Goal: Task Accomplishment & Management: Use online tool/utility

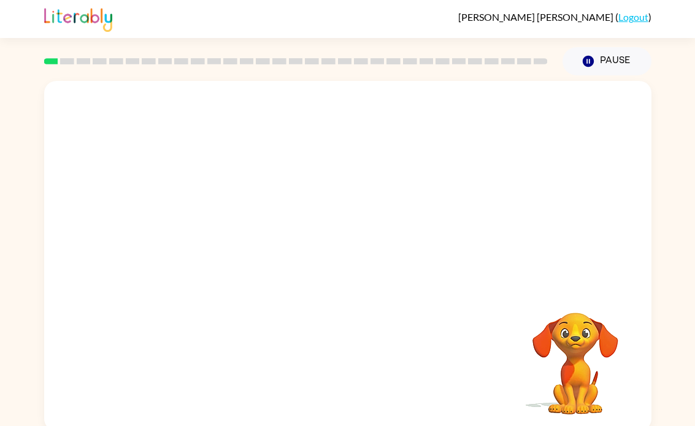
click at [688, 371] on div "Your browser must support playing .mp4 files to use Literably. Please try using…" at bounding box center [347, 253] width 695 height 356
click at [599, 60] on button "Pause Pause" at bounding box center [607, 61] width 89 height 28
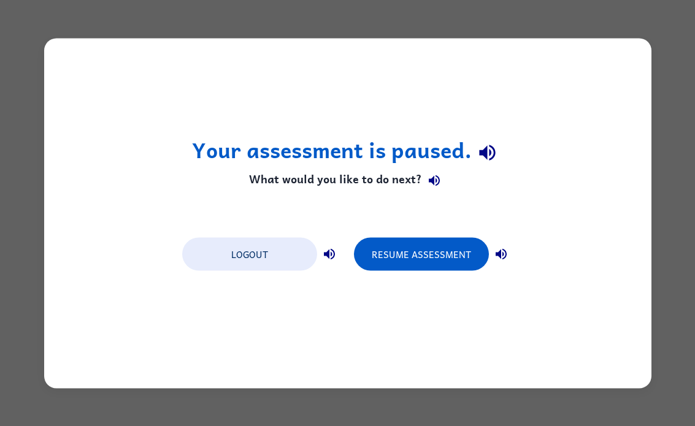
click at [463, 419] on div "Your assessment is paused. What would you like to do next? Logout Resume Assess…" at bounding box center [347, 213] width 695 height 426
click at [428, 256] on button "Resume Assessment" at bounding box center [421, 253] width 135 height 33
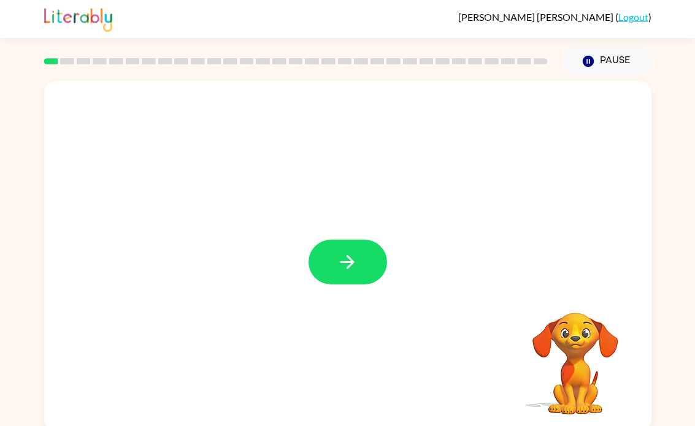
click at [355, 276] on button "button" at bounding box center [348, 262] width 79 height 45
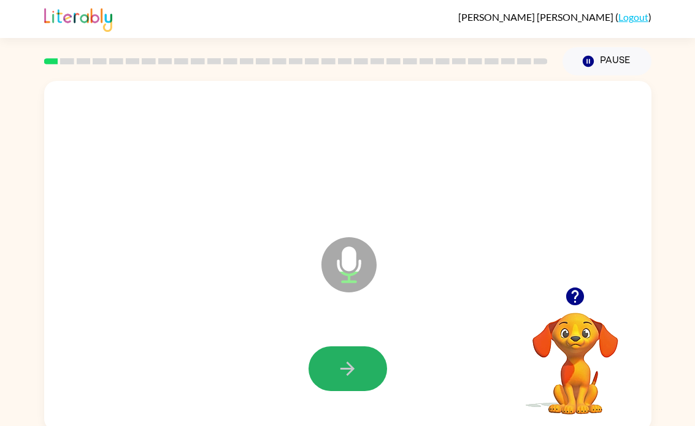
click at [346, 368] on icon "button" at bounding box center [347, 368] width 21 height 21
click at [337, 380] on icon "button" at bounding box center [347, 368] width 21 height 21
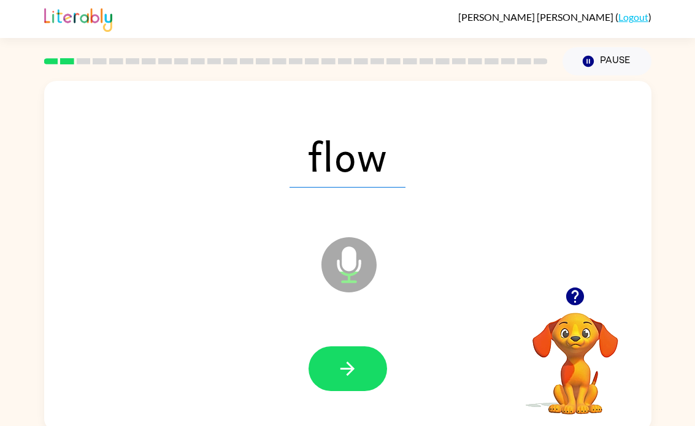
click at [366, 368] on button "button" at bounding box center [348, 369] width 79 height 45
click at [369, 369] on button "button" at bounding box center [348, 369] width 79 height 45
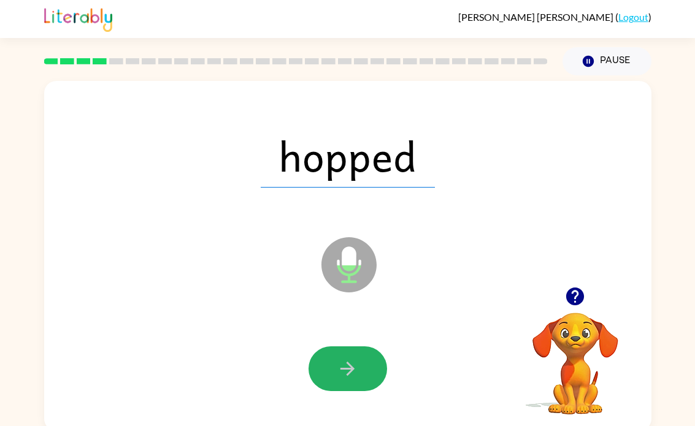
click at [360, 371] on button "button" at bounding box center [348, 369] width 79 height 45
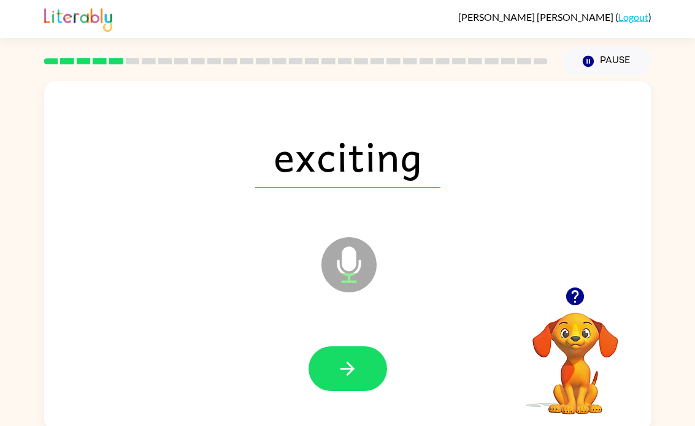
click at [373, 371] on button "button" at bounding box center [348, 369] width 79 height 45
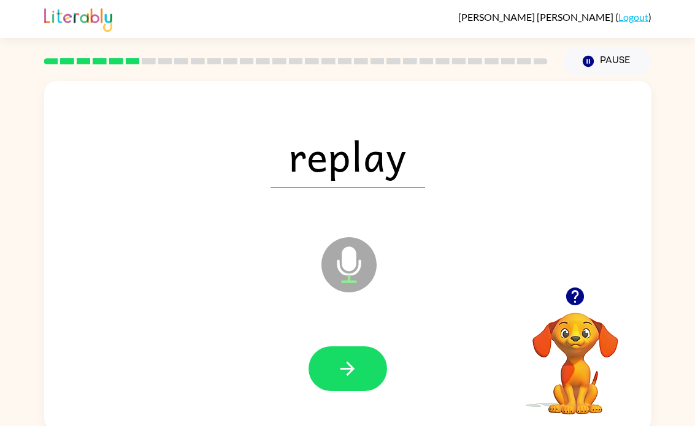
click at [376, 371] on button "button" at bounding box center [348, 369] width 79 height 45
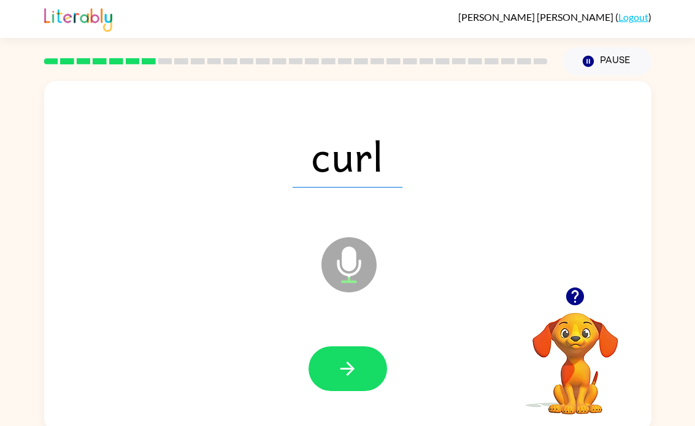
click at [368, 371] on button "button" at bounding box center [348, 369] width 79 height 45
click at [368, 369] on button "button" at bounding box center [348, 369] width 79 height 45
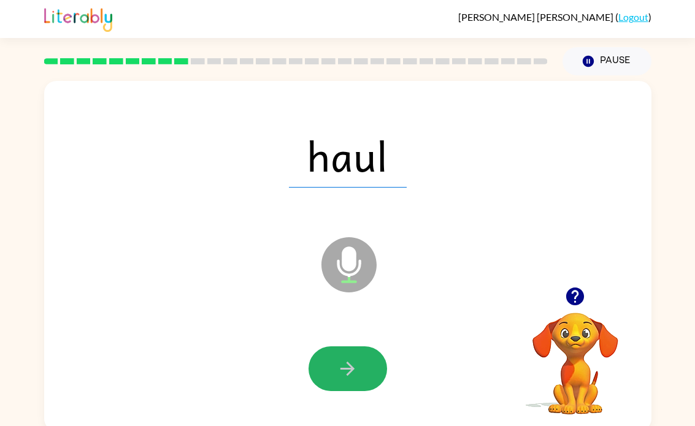
click at [371, 372] on button "button" at bounding box center [348, 369] width 79 height 45
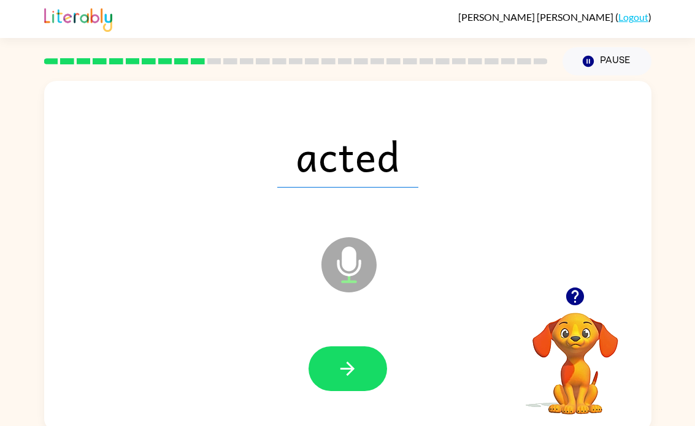
click at [371, 389] on button "button" at bounding box center [348, 369] width 79 height 45
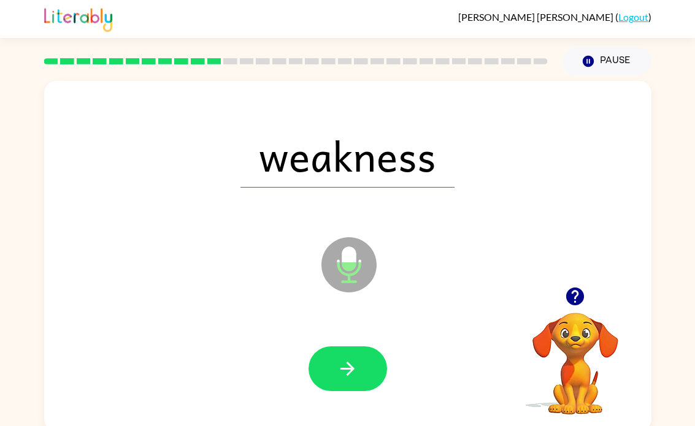
click at [351, 378] on icon "button" at bounding box center [347, 368] width 21 height 21
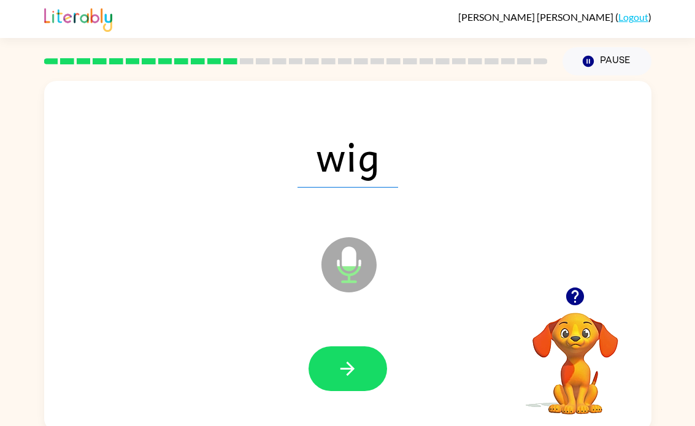
click at [349, 380] on icon "button" at bounding box center [347, 368] width 21 height 21
click at [348, 379] on icon "button" at bounding box center [347, 368] width 21 height 21
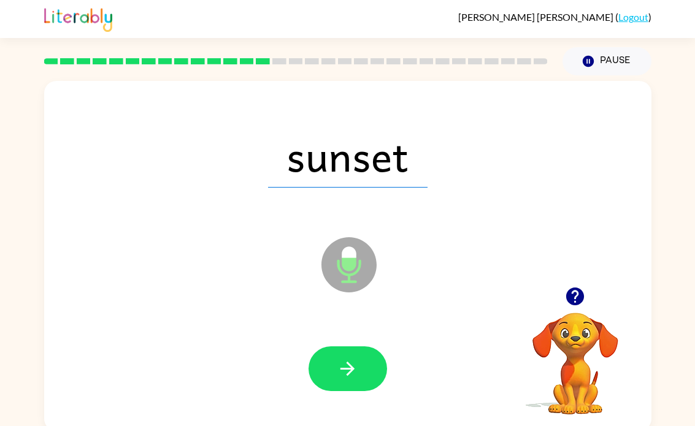
click at [352, 380] on icon "button" at bounding box center [347, 368] width 21 height 21
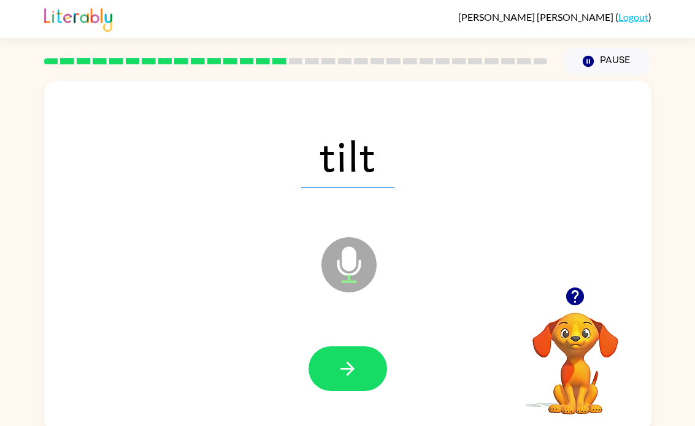
click at [355, 380] on icon "button" at bounding box center [347, 368] width 21 height 21
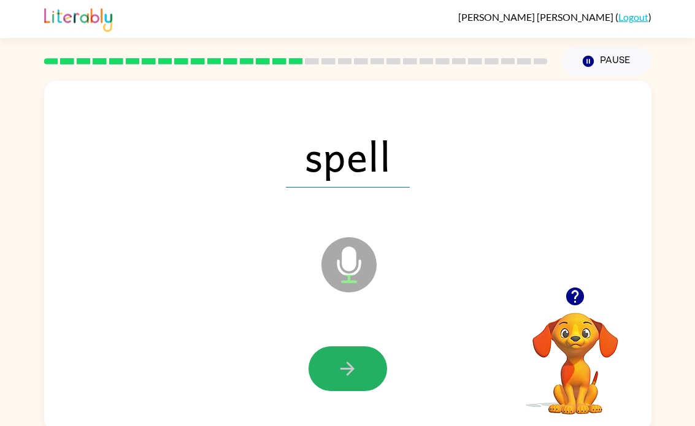
click at [353, 383] on button "button" at bounding box center [348, 369] width 79 height 45
click at [362, 376] on button "button" at bounding box center [348, 369] width 79 height 45
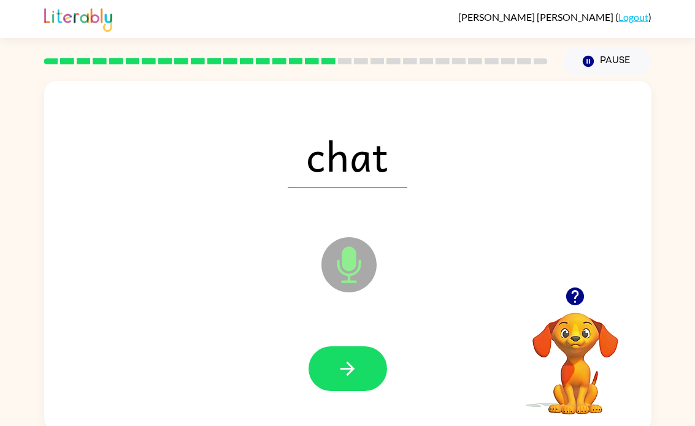
click at [355, 371] on icon "button" at bounding box center [347, 368] width 21 height 21
click at [345, 377] on icon "button" at bounding box center [347, 368] width 21 height 21
click at [341, 371] on icon "button" at bounding box center [347, 368] width 21 height 21
click at [338, 387] on button "button" at bounding box center [348, 369] width 79 height 45
click at [338, 387] on div at bounding box center [348, 369] width 79 height 45
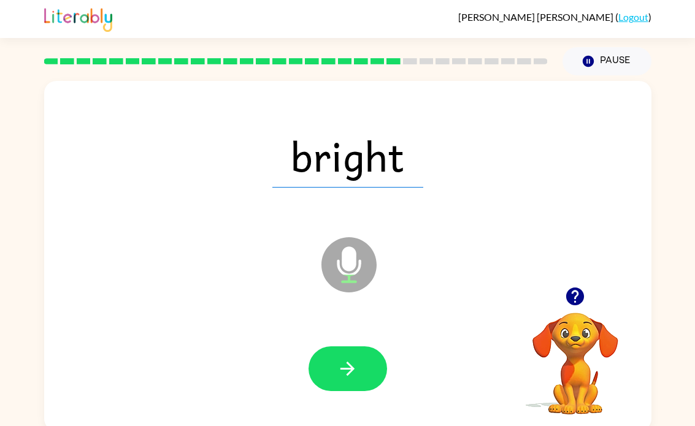
click at [338, 380] on button "button" at bounding box center [348, 369] width 79 height 45
click at [345, 376] on icon "button" at bounding box center [347, 368] width 21 height 21
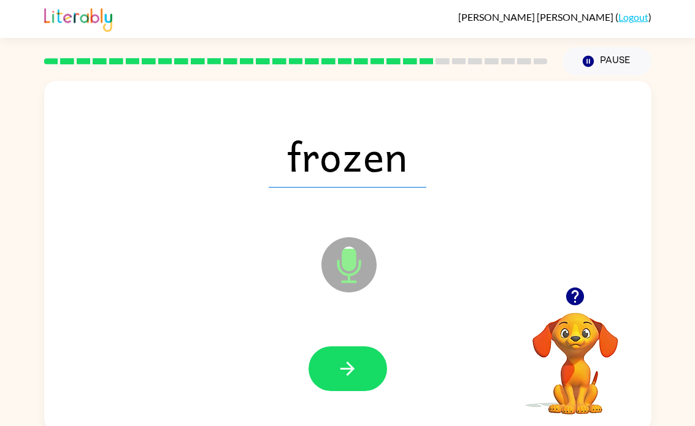
click at [345, 385] on button "button" at bounding box center [348, 369] width 79 height 45
click at [352, 372] on icon "button" at bounding box center [348, 369] width 14 height 14
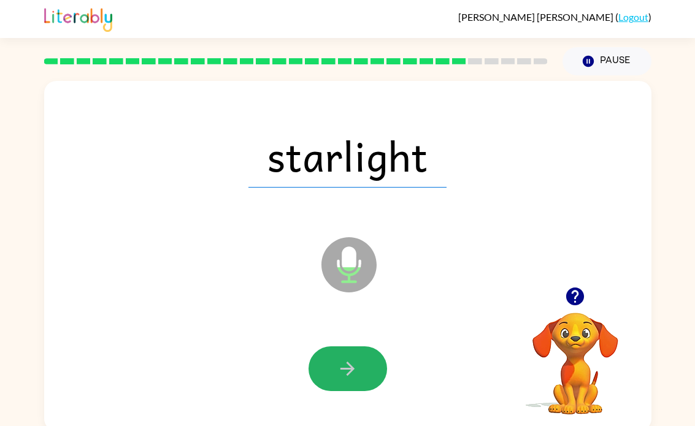
click at [341, 380] on button "button" at bounding box center [348, 369] width 79 height 45
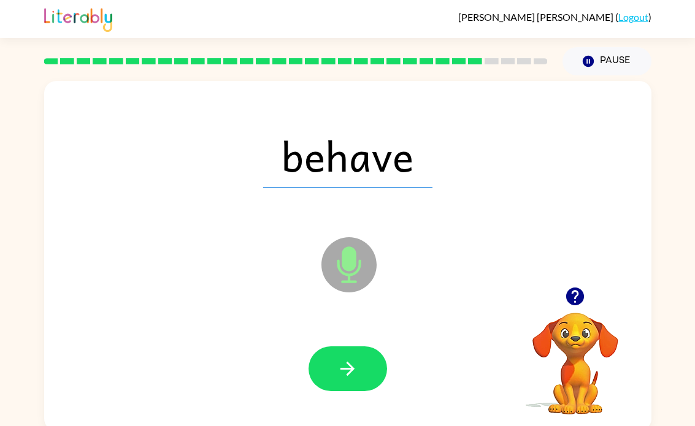
click at [341, 377] on icon "button" at bounding box center [347, 368] width 21 height 21
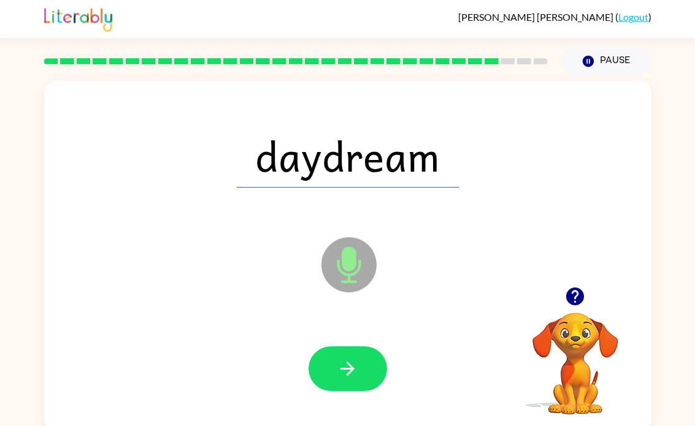
click at [369, 383] on button "button" at bounding box center [348, 369] width 79 height 45
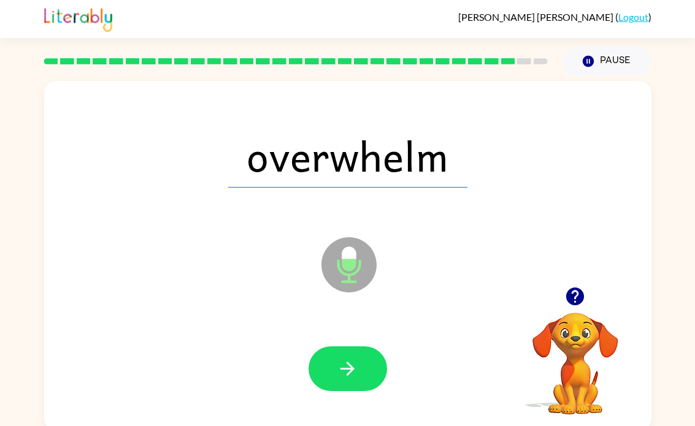
click at [345, 387] on button "button" at bounding box center [348, 369] width 79 height 45
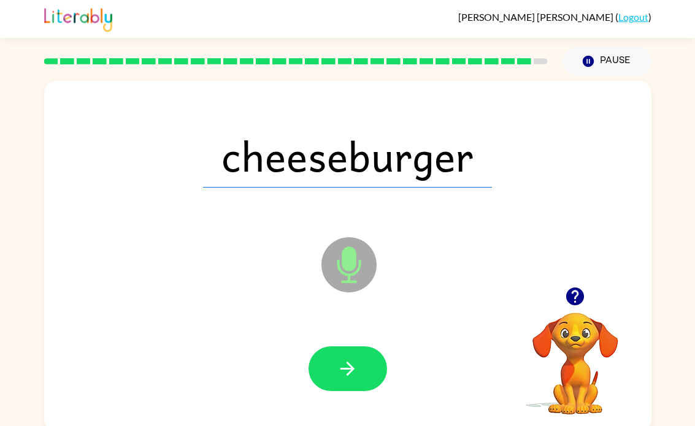
click at [358, 384] on button "button" at bounding box center [348, 369] width 79 height 45
